Goal: Complete application form: Complete application form

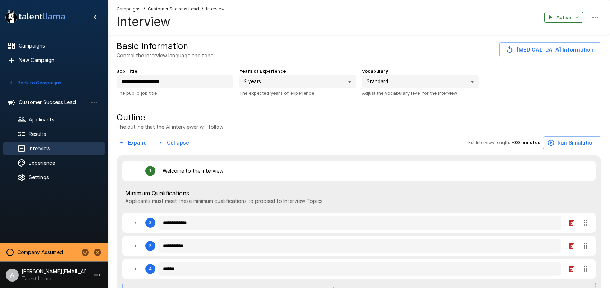
type textarea "*"
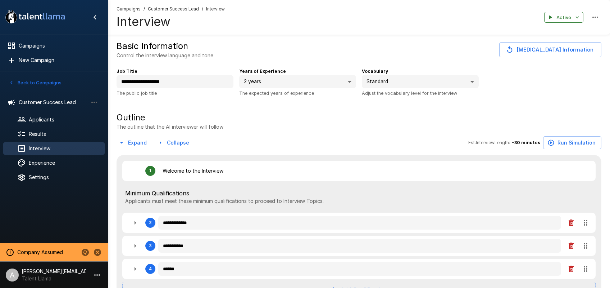
type textarea "*"
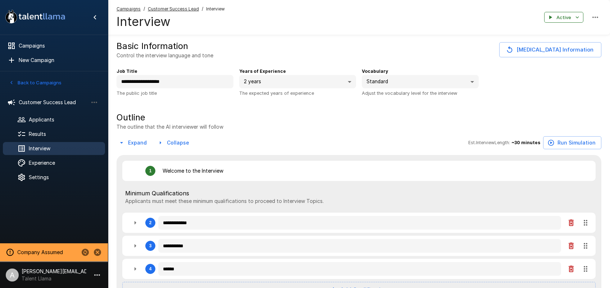
type textarea "*"
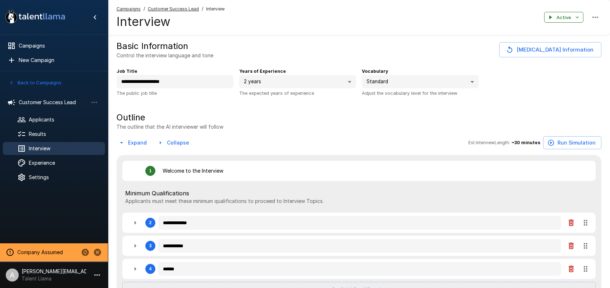
type textarea "*"
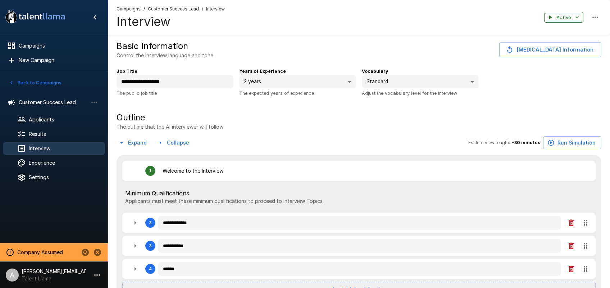
type textarea "*"
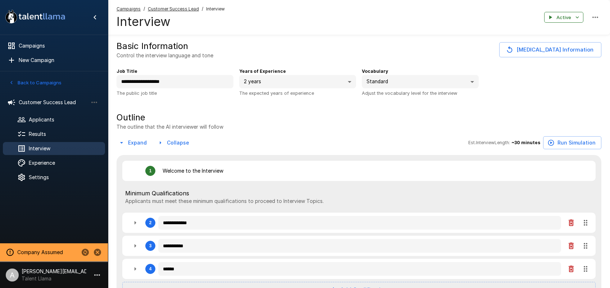
type textarea "*"
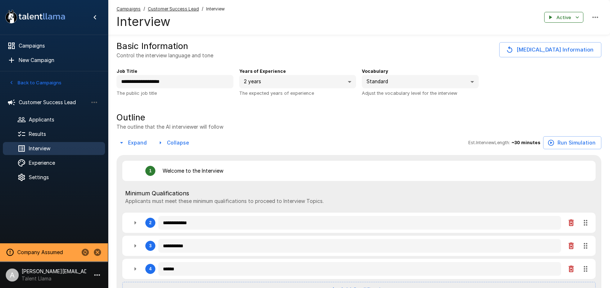
type textarea "*"
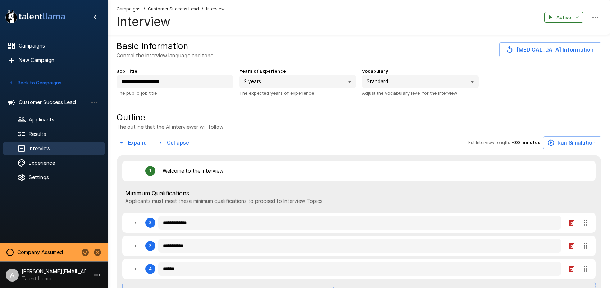
type textarea "*"
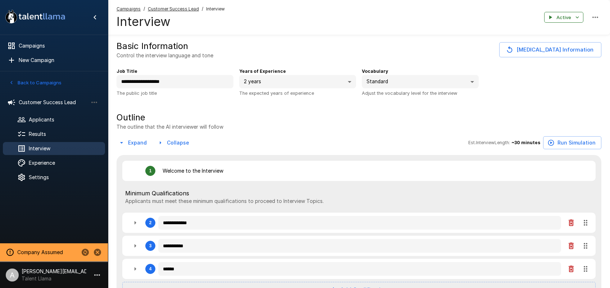
type textarea "*"
click at [136, 222] on icon "button" at bounding box center [135, 222] width 9 height 9
type textarea "*"
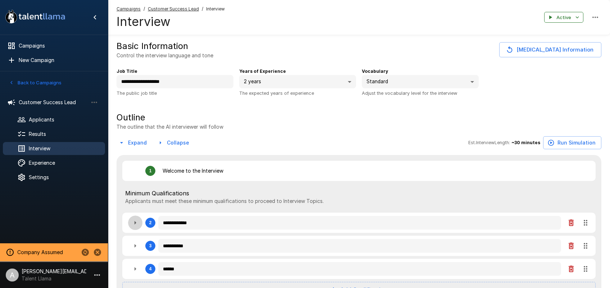
type textarea "*"
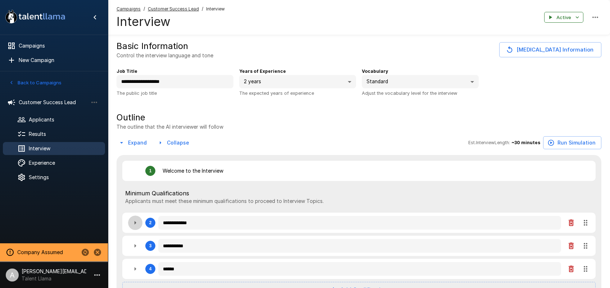
type textarea "*"
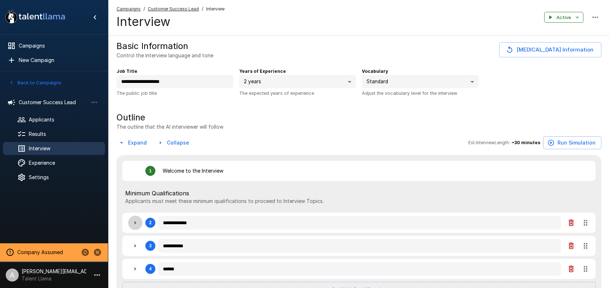
type textarea "*"
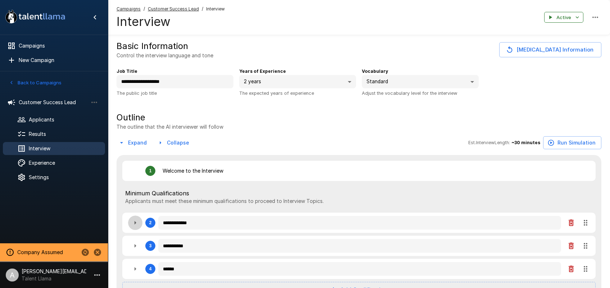
type textarea "*"
